Goal: Task Accomplishment & Management: Use online tool/utility

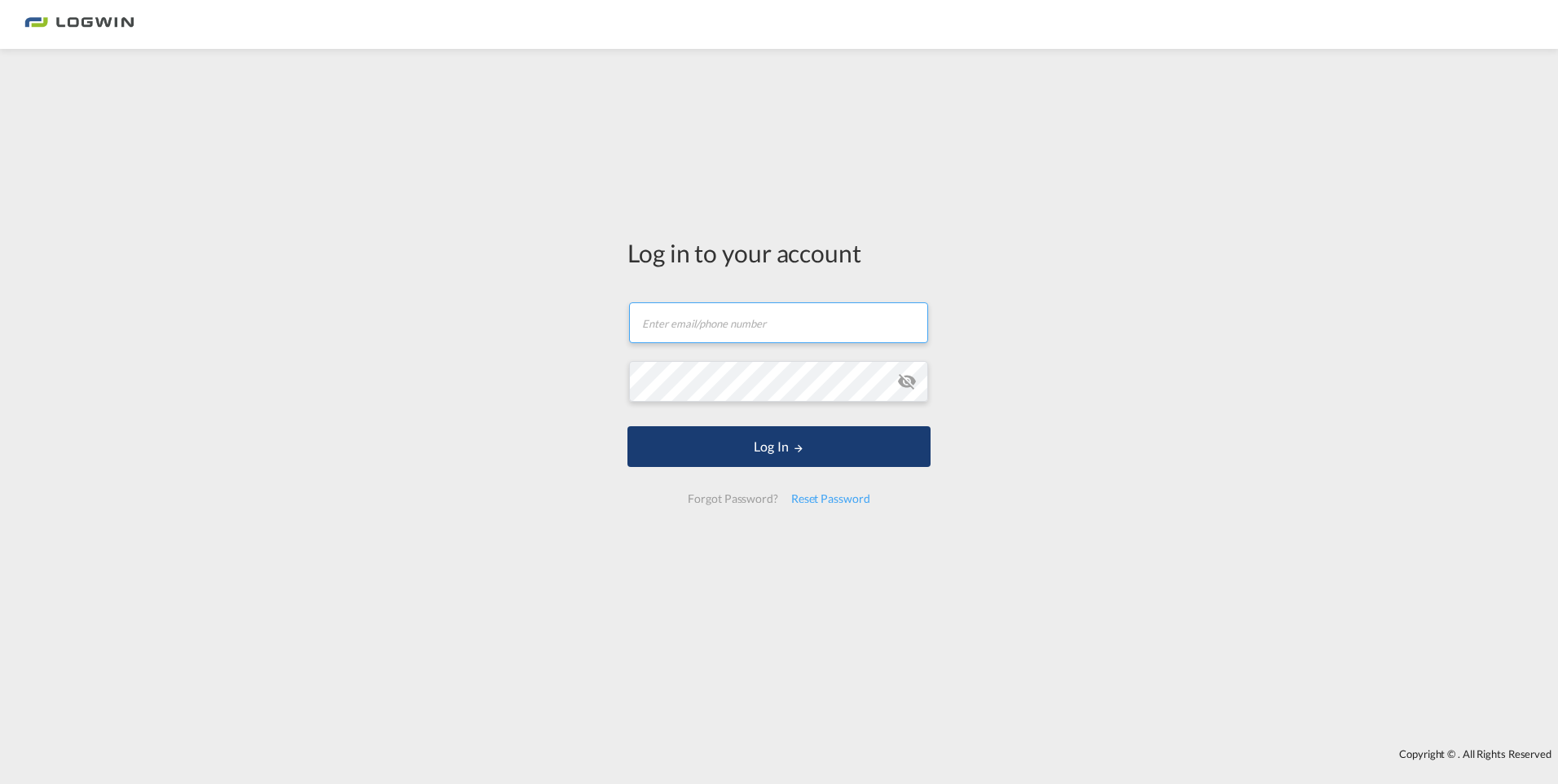
type input "[PERSON_NAME][EMAIL_ADDRESS][DOMAIN_NAME]"
click at [745, 438] on button "Log In" at bounding box center [779, 447] width 303 height 41
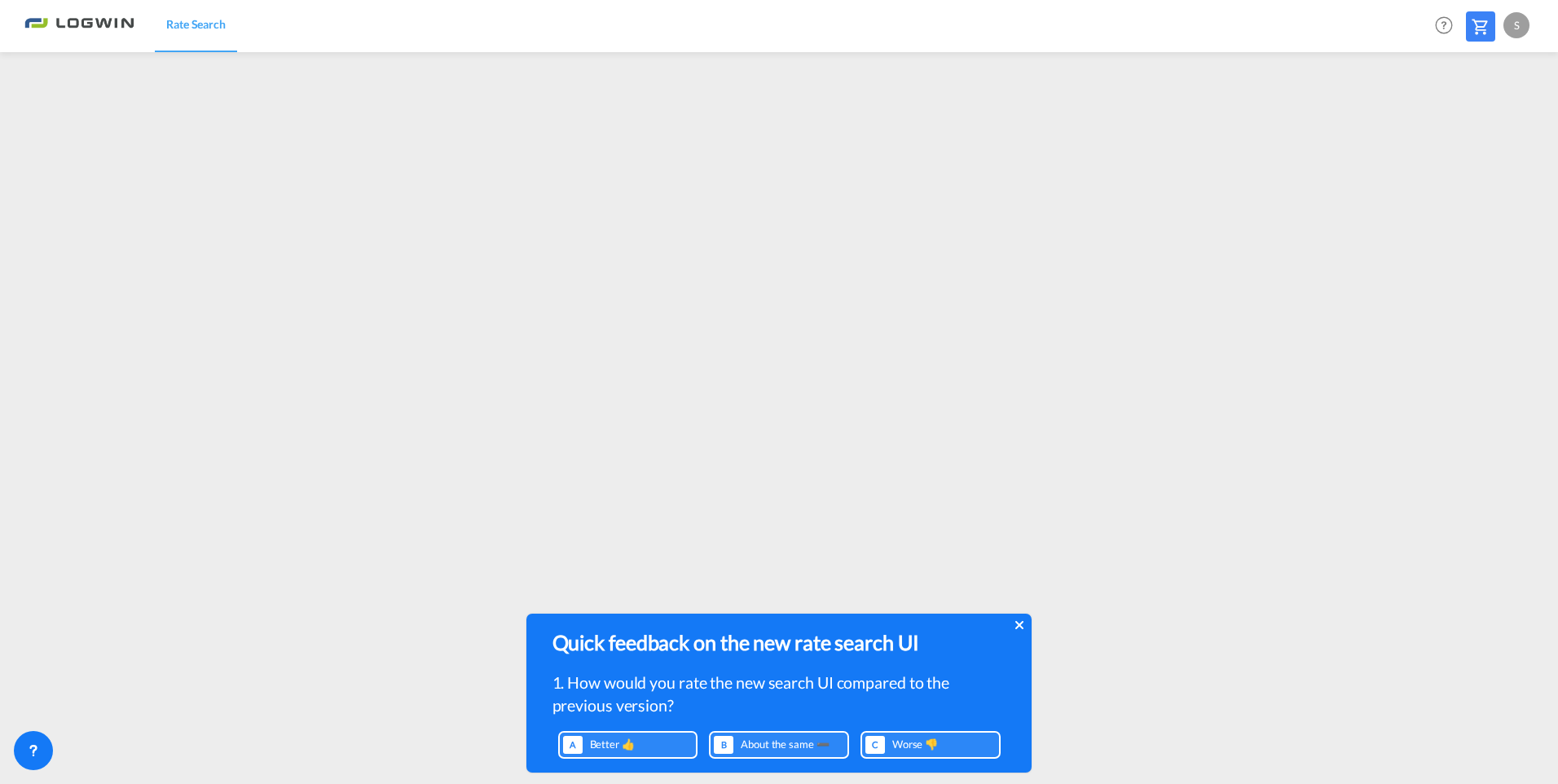
click at [1022, 624] on icon at bounding box center [1020, 624] width 8 height 13
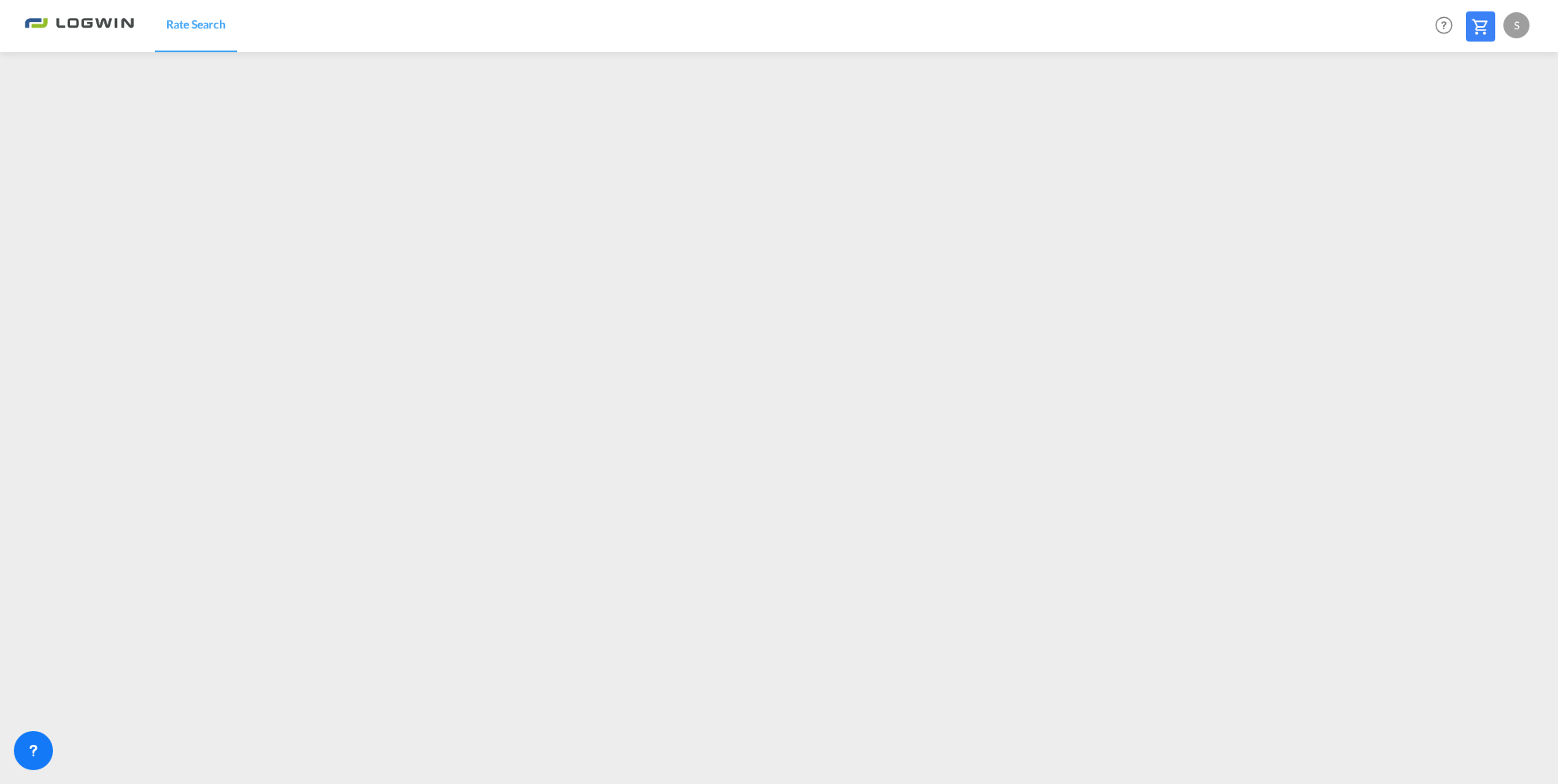
click at [1522, 20] on div "S" at bounding box center [1516, 24] width 26 height 26
click at [1479, 123] on button "Logout" at bounding box center [1498, 124] width 106 height 32
